Goal: Ask a question

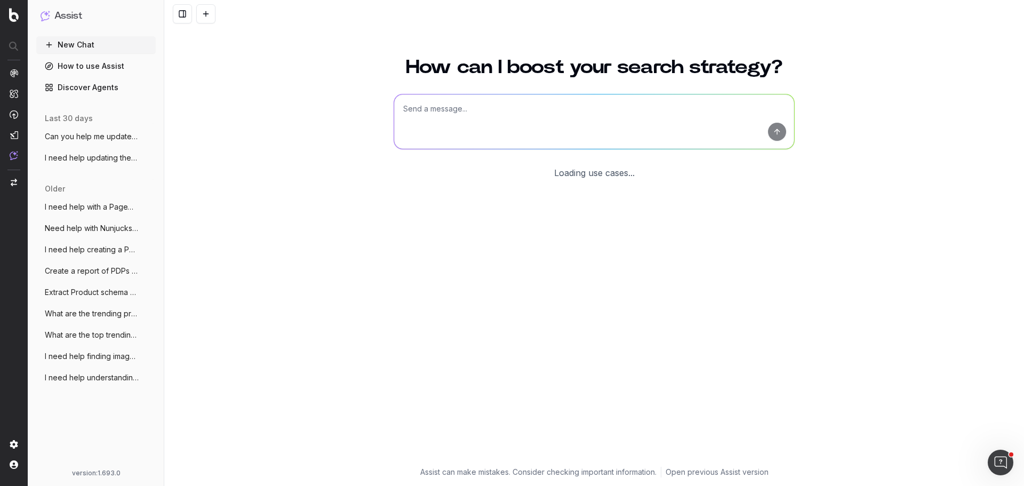
click at [489, 127] on textarea at bounding box center [594, 121] width 400 height 54
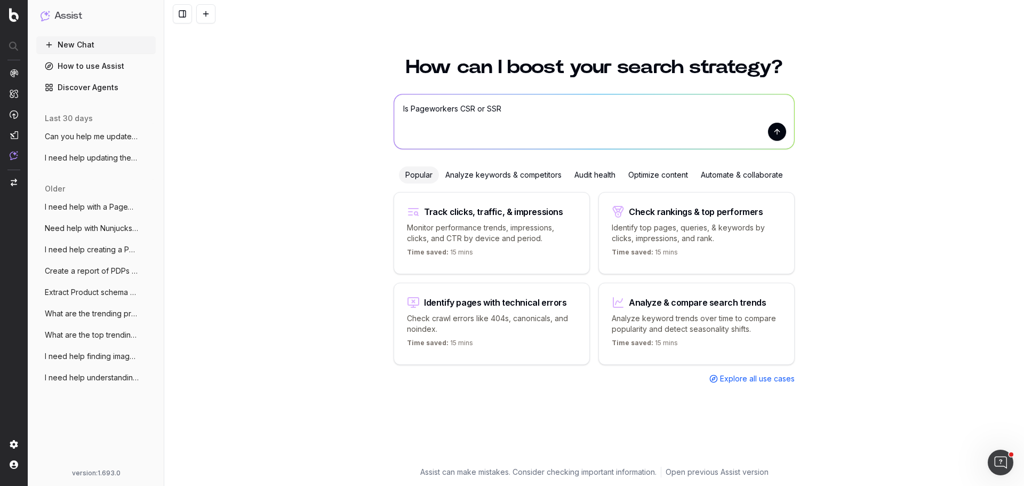
type textarea "Is Pageworkers CSR or SSR?"
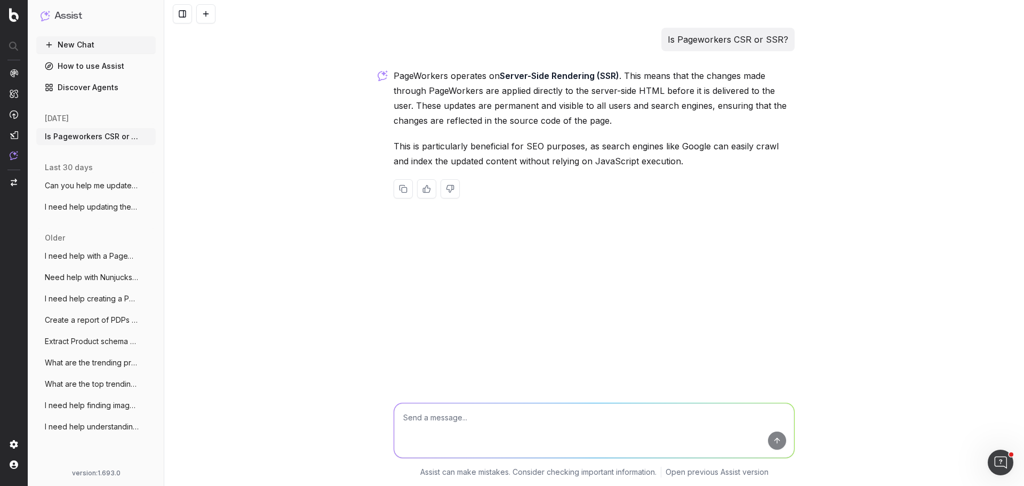
click at [390, 268] on div "Is Pageworkers CSR or SSR? PageWorkers operates on Server-Side Rendering (SSR) …" at bounding box center [594, 243] width 860 height 486
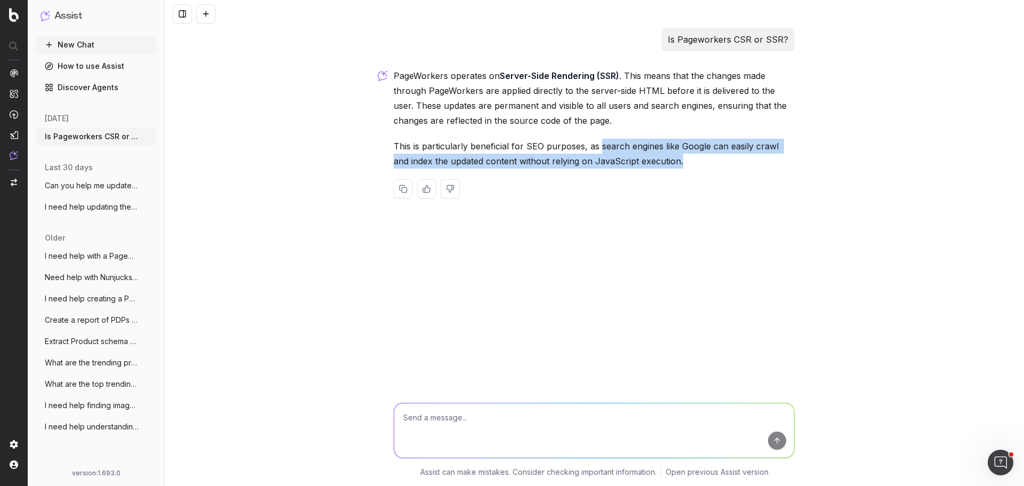
drag, startPoint x: 600, startPoint y: 147, endPoint x: 666, endPoint y: 163, distance: 68.2
click at [666, 163] on p "This is particularly beneficial for SEO purposes, as search engines like Google…" at bounding box center [594, 154] width 401 height 30
click at [150, 137] on icon "button" at bounding box center [148, 136] width 9 height 9
click at [172, 137] on span "Delete" at bounding box center [172, 136] width 23 height 11
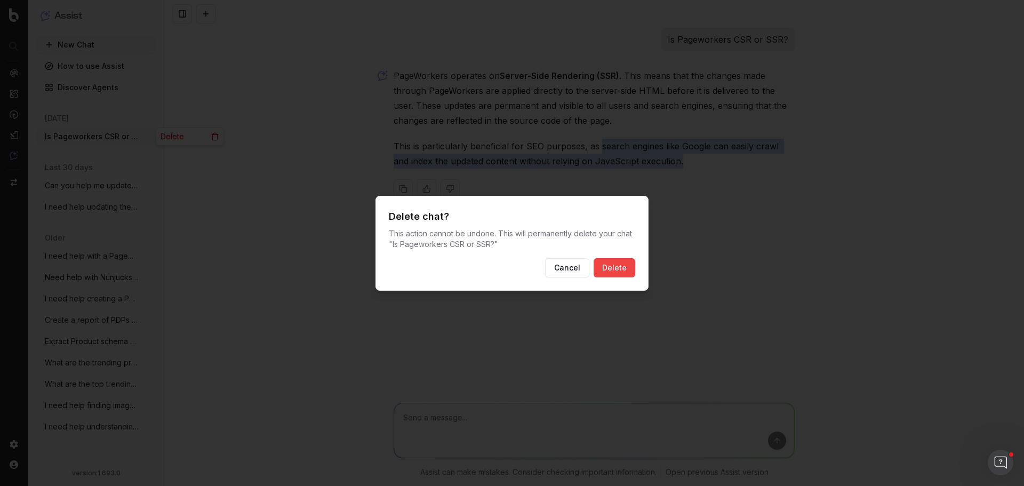
click at [628, 265] on button "Delete" at bounding box center [615, 267] width 42 height 19
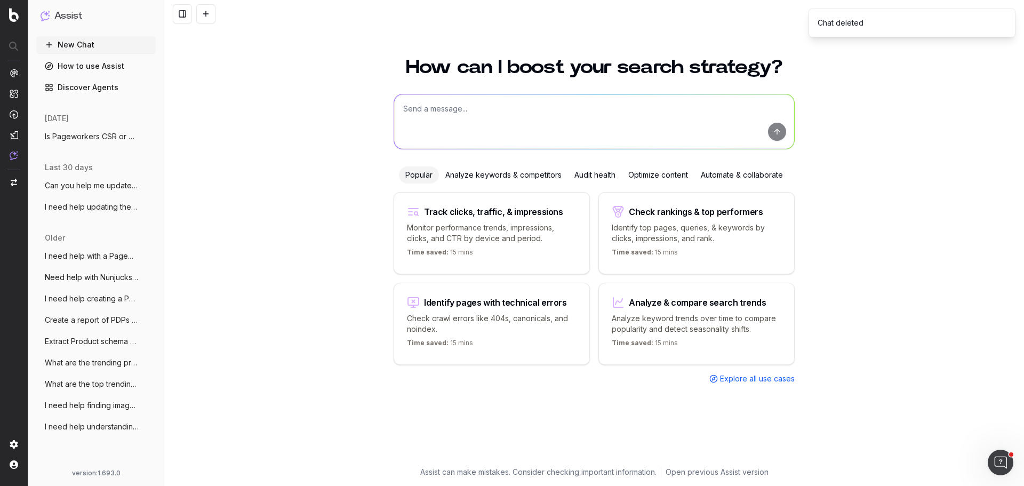
click at [90, 44] on button "New Chat" at bounding box center [95, 44] width 119 height 17
